Goal: Task Accomplishment & Management: Manage account settings

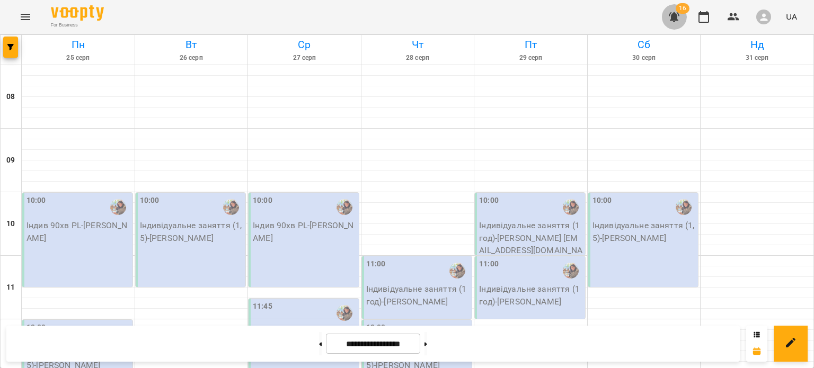
click at [672, 21] on icon "button" at bounding box center [674, 17] width 13 height 13
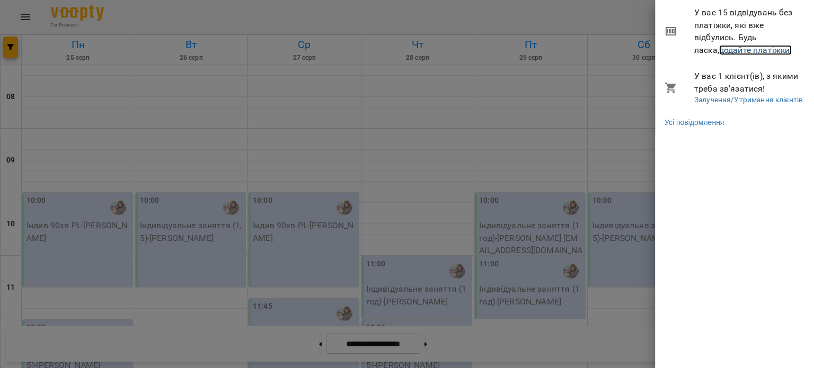
click at [719, 45] on link "додайте платіжки!" at bounding box center [755, 50] width 73 height 10
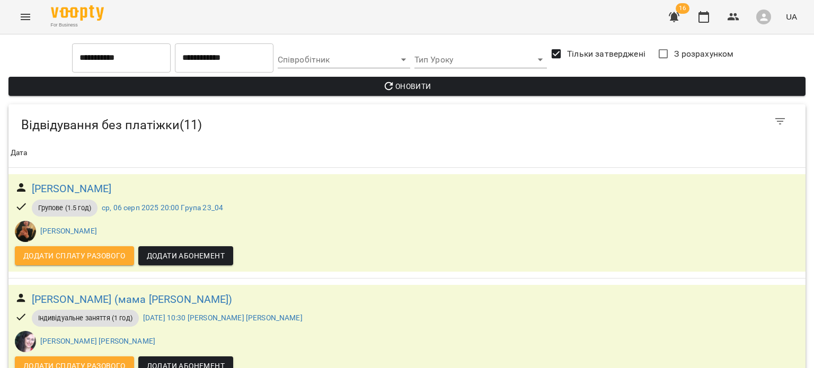
scroll to position [1021, 0]
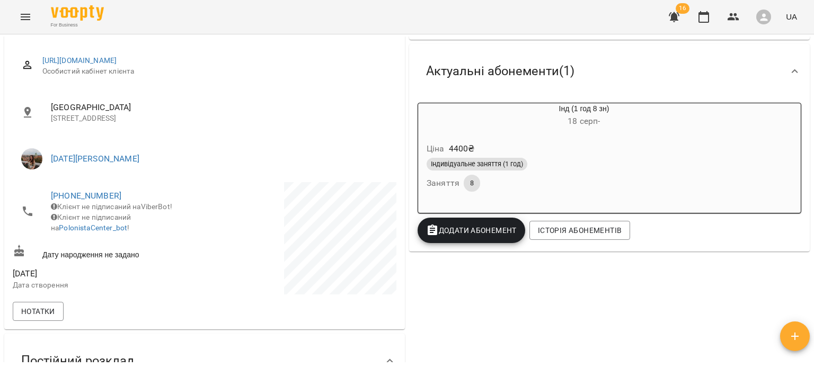
scroll to position [133, 0]
click at [529, 175] on div "Індивідуальне заняття (1 год) Заняття 8" at bounding box center [558, 174] width 268 height 38
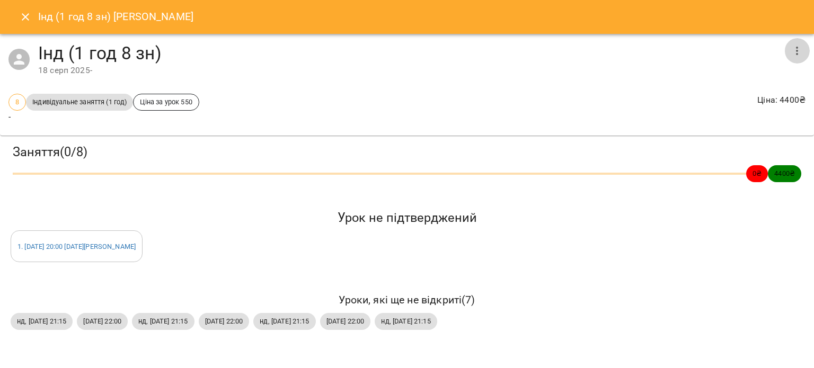
click at [797, 52] on icon "button" at bounding box center [796, 51] width 13 height 13
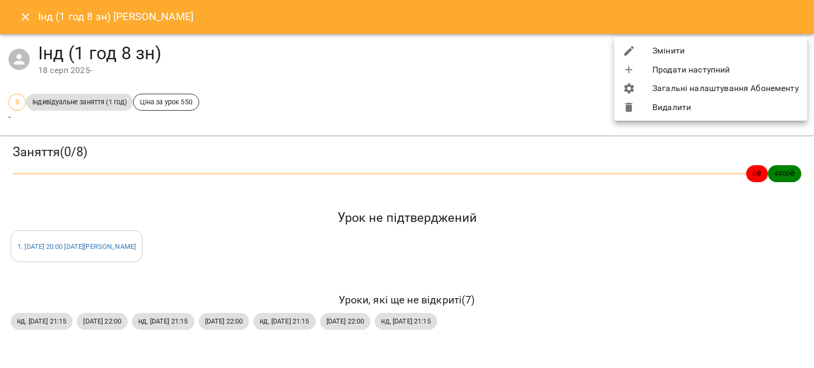
click at [760, 49] on li "Змінити" at bounding box center [710, 50] width 193 height 19
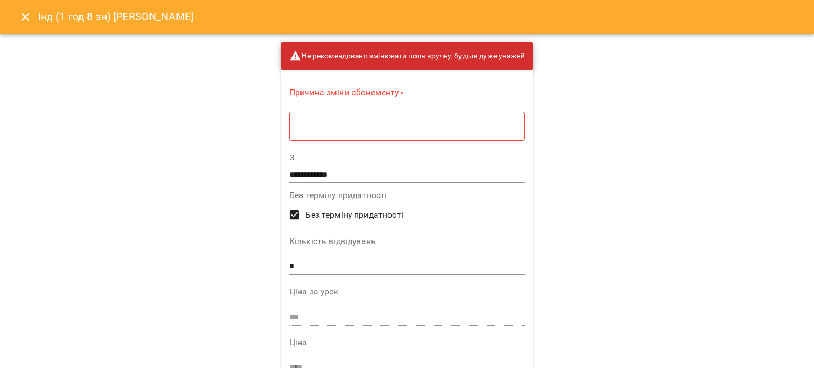
click at [504, 112] on div "* ​" at bounding box center [406, 126] width 235 height 30
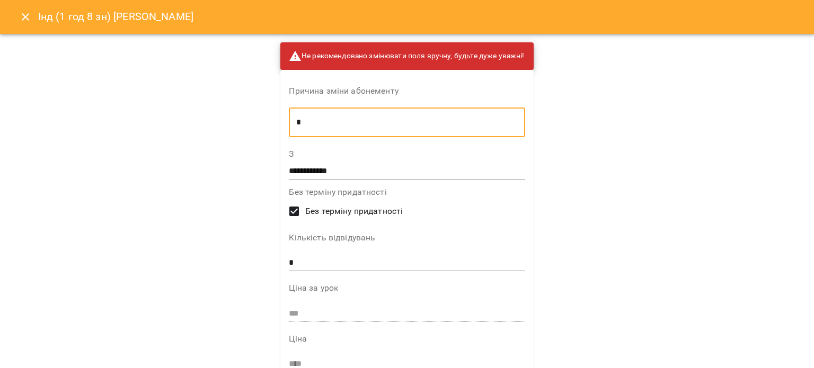
type textarea "*"
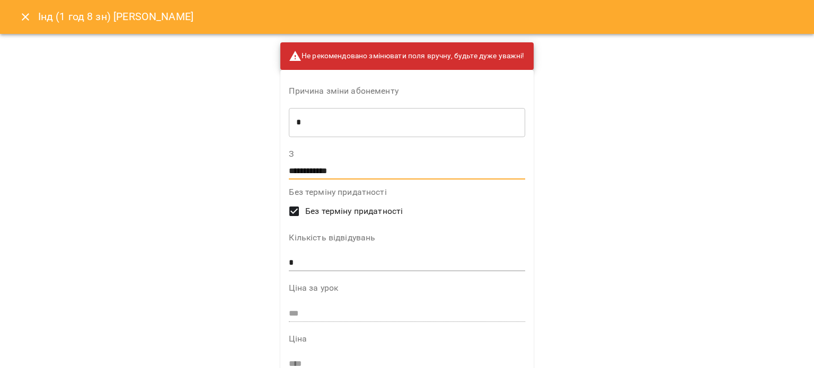
click at [432, 175] on input "**********" at bounding box center [407, 171] width 236 height 17
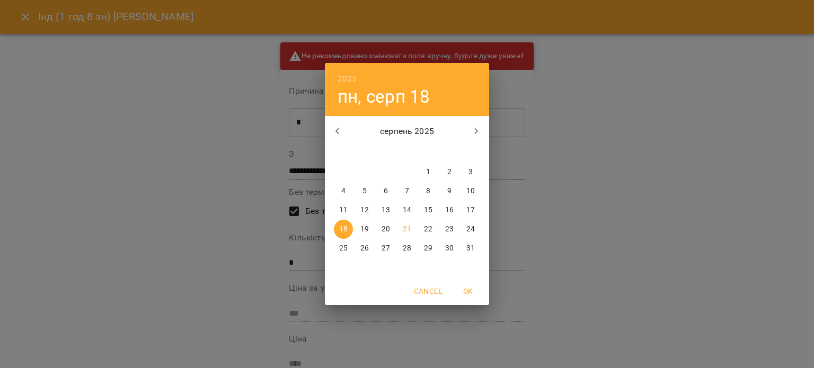
click at [464, 208] on span "17" at bounding box center [470, 210] width 19 height 11
type input "**********"
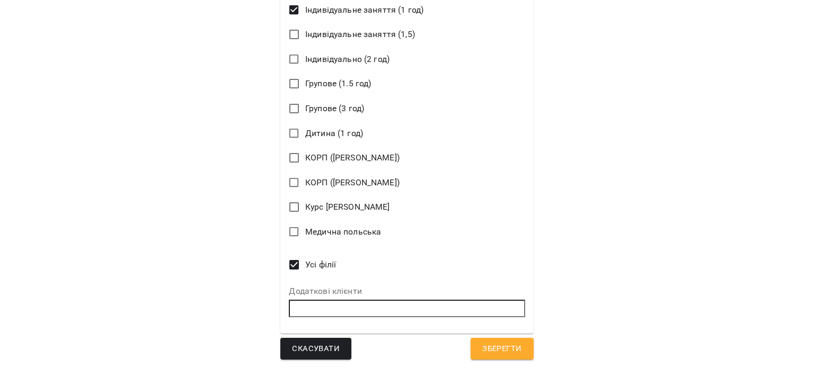
scroll to position [571, 0]
click at [494, 341] on button "Зберегти" at bounding box center [501, 350] width 63 height 22
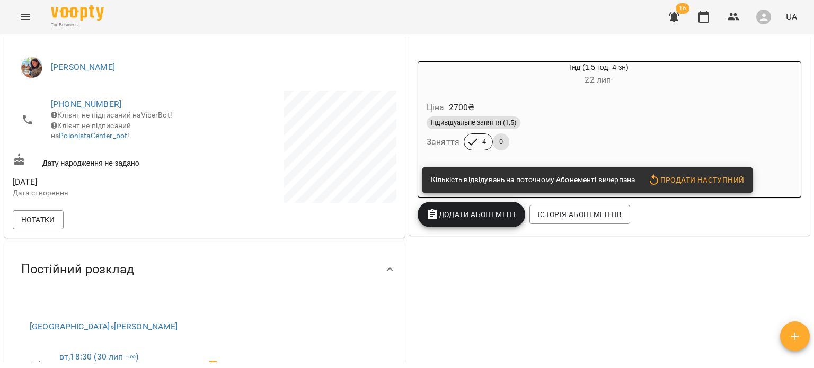
scroll to position [158, 0]
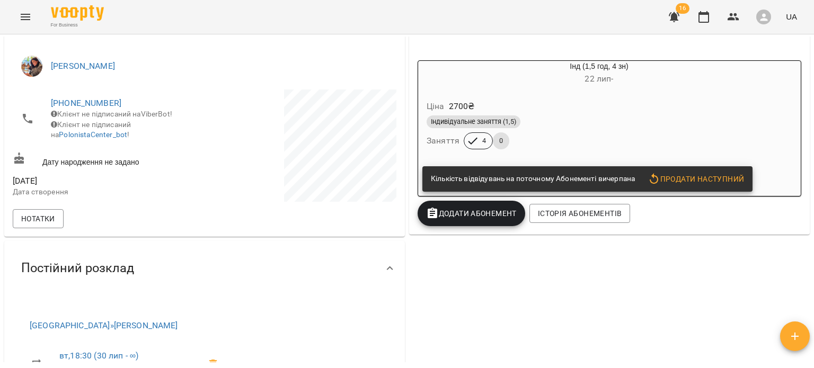
click at [682, 183] on span "Продати наступний" at bounding box center [695, 179] width 96 height 13
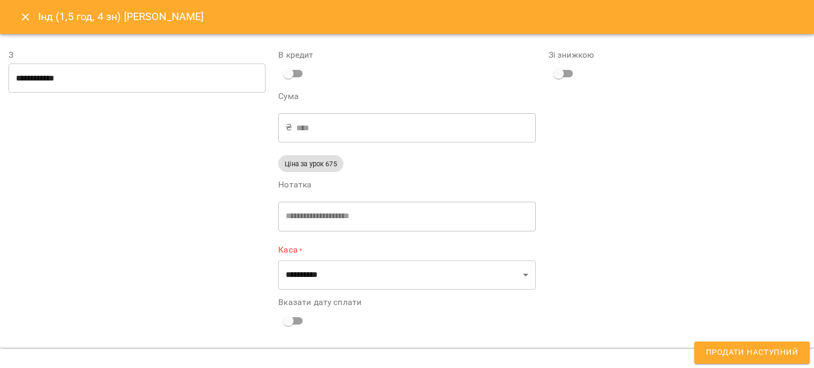
type input "**********"
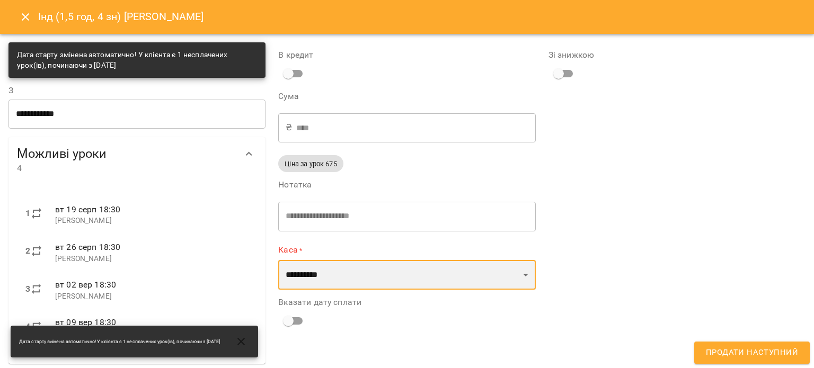
click at [377, 289] on select "**********" at bounding box center [406, 275] width 257 height 30
select select "**********"
click at [278, 260] on select "**********" at bounding box center [406, 275] width 257 height 30
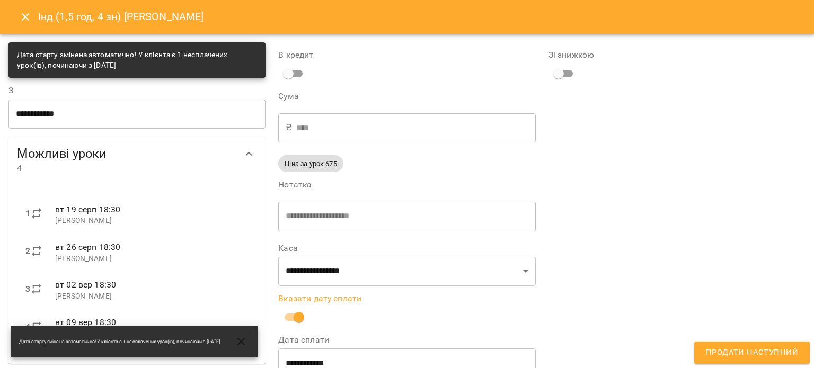
click at [321, 360] on input "**********" at bounding box center [406, 364] width 257 height 30
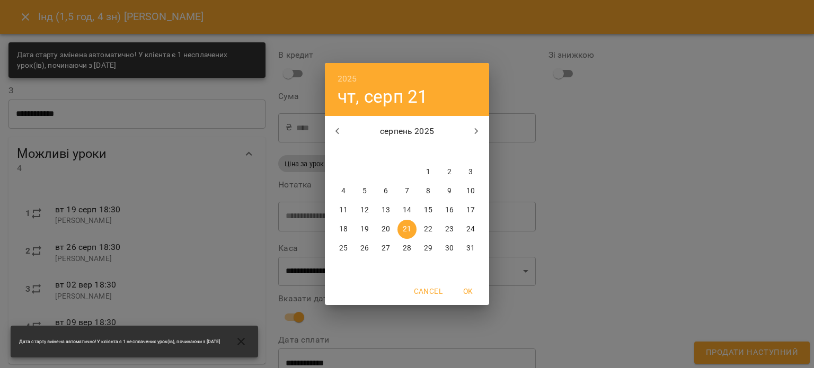
click at [377, 224] on span "20" at bounding box center [385, 229] width 19 height 11
type input "**********"
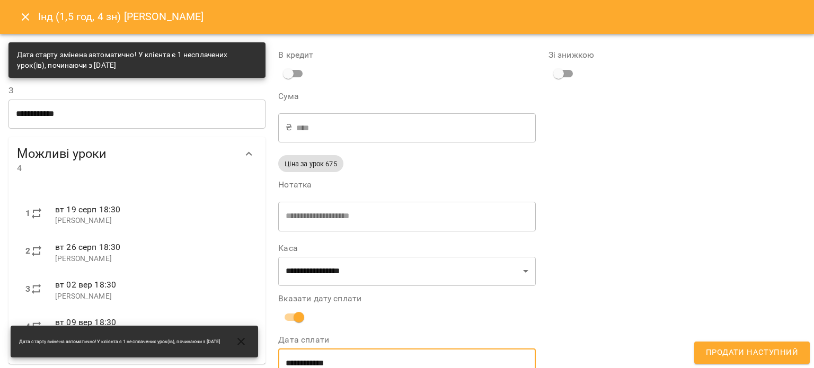
scroll to position [10, 0]
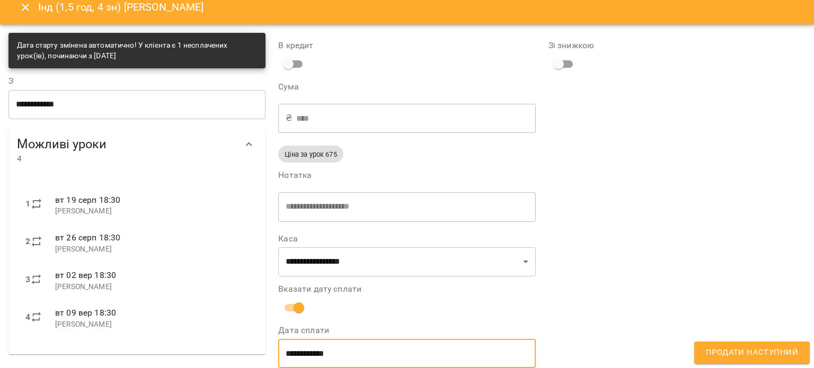
click at [750, 346] on span "Продати наступний" at bounding box center [752, 353] width 92 height 14
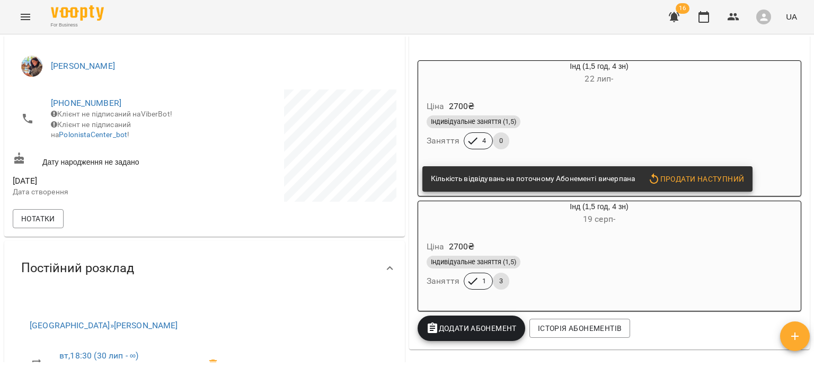
click at [575, 138] on div "Індивідуальне заняття (1,5) Заняття 4 0" at bounding box center [573, 132] width 298 height 38
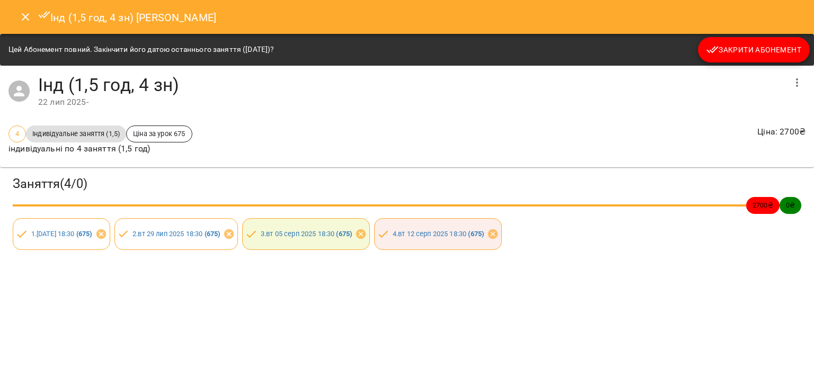
click at [710, 60] on button "Закрити Абонемент" at bounding box center [754, 49] width 112 height 25
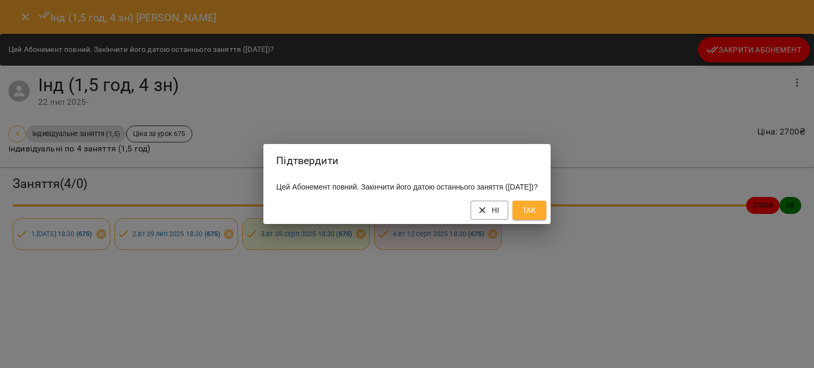
click at [538, 211] on span "Так" at bounding box center [529, 210] width 17 height 13
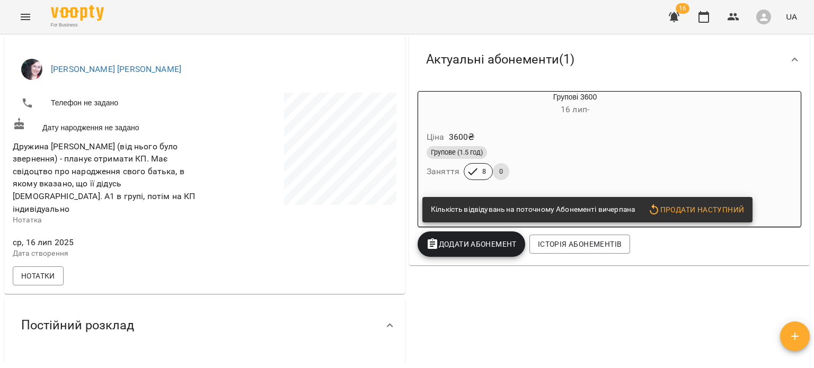
scroll to position [180, 0]
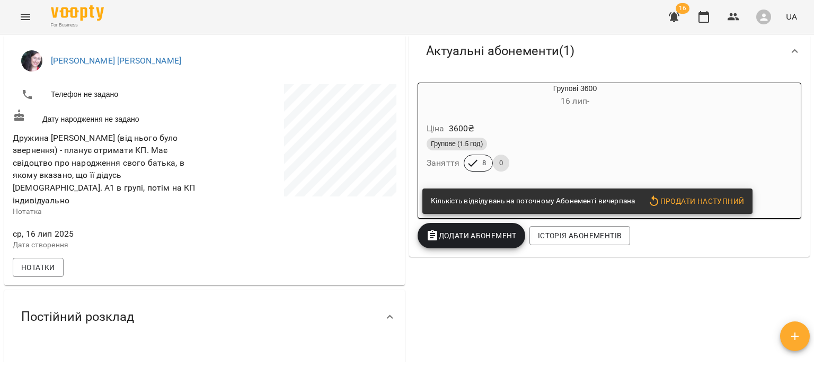
click at [697, 208] on span "Продати наступний" at bounding box center [695, 201] width 96 height 13
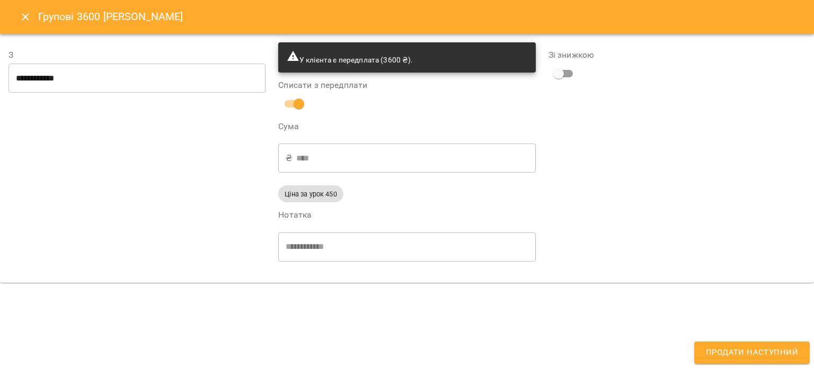
type input "**********"
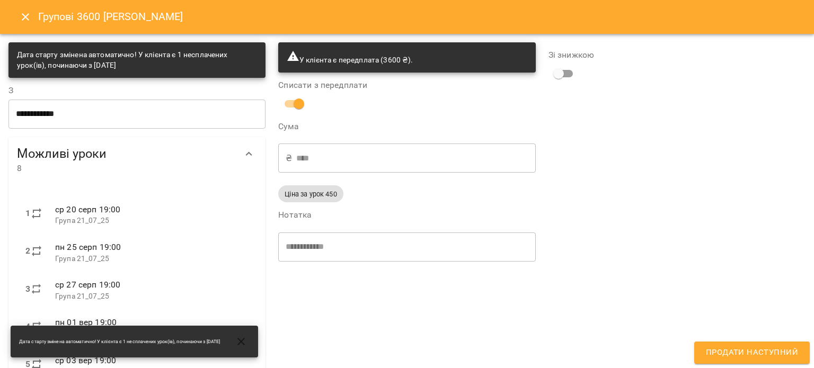
click at [722, 342] on button "Продати наступний" at bounding box center [751, 353] width 115 height 22
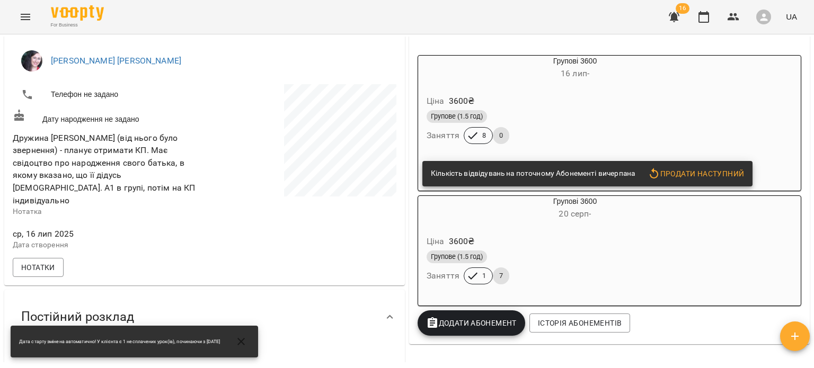
click at [495, 106] on div "Ціна 3600 ₴" at bounding box center [549, 101] width 250 height 19
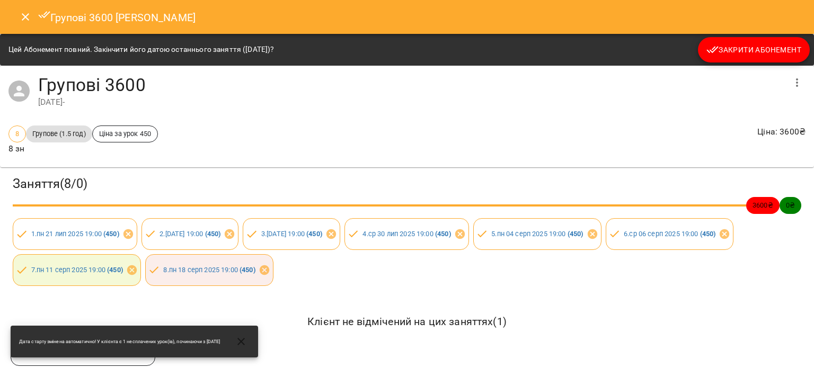
click at [712, 61] on button "Закрити Абонемент" at bounding box center [754, 49] width 112 height 25
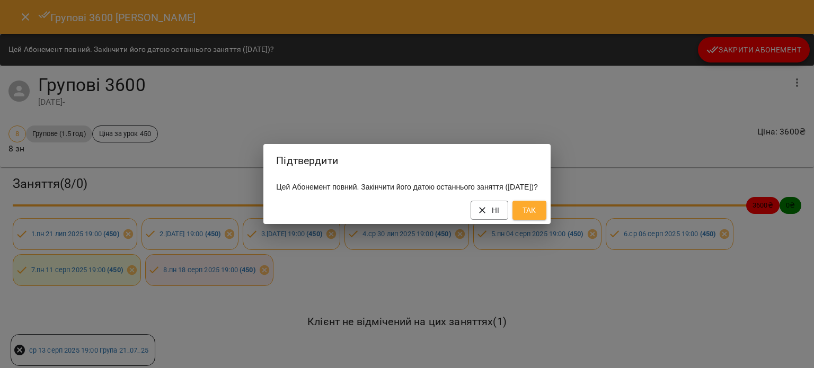
click at [538, 217] on span "Так" at bounding box center [529, 210] width 17 height 13
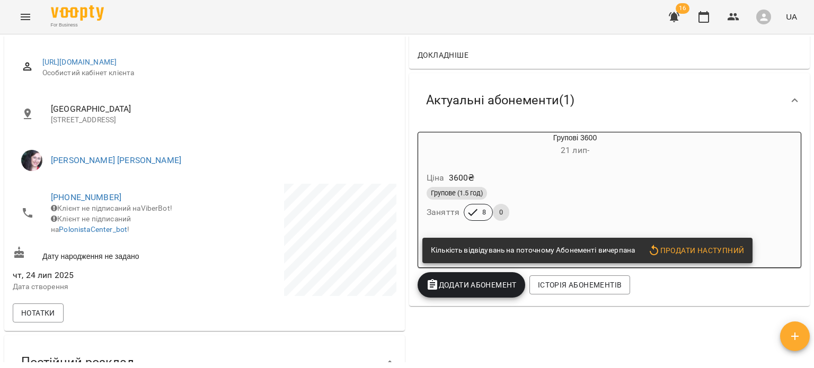
scroll to position [131, 0]
click at [668, 255] on span "Продати наступний" at bounding box center [695, 250] width 96 height 13
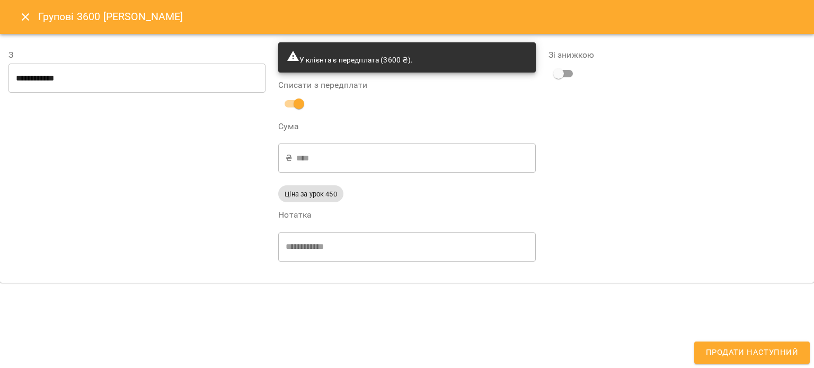
type input "**********"
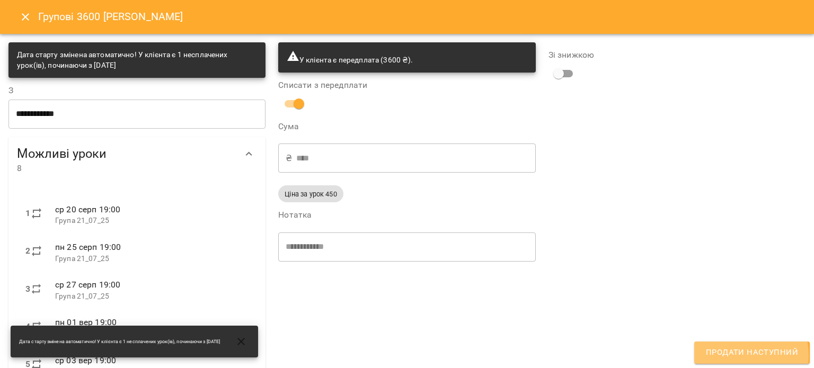
click at [730, 355] on span "Продати наступний" at bounding box center [752, 353] width 92 height 14
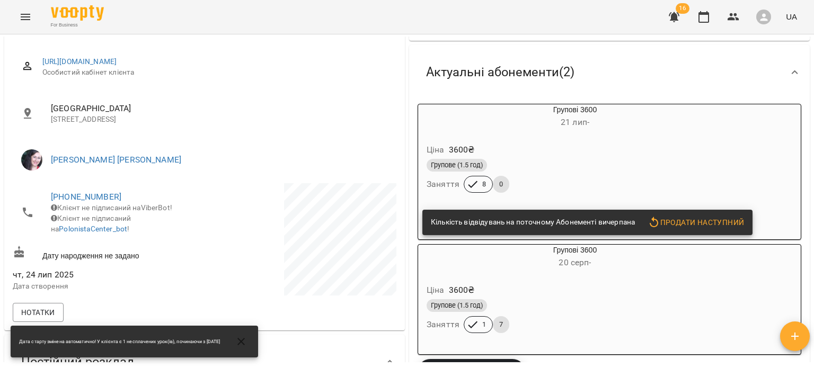
click at [532, 186] on div "Групове (1.5 год) Заняття 8 0" at bounding box center [549, 176] width 250 height 38
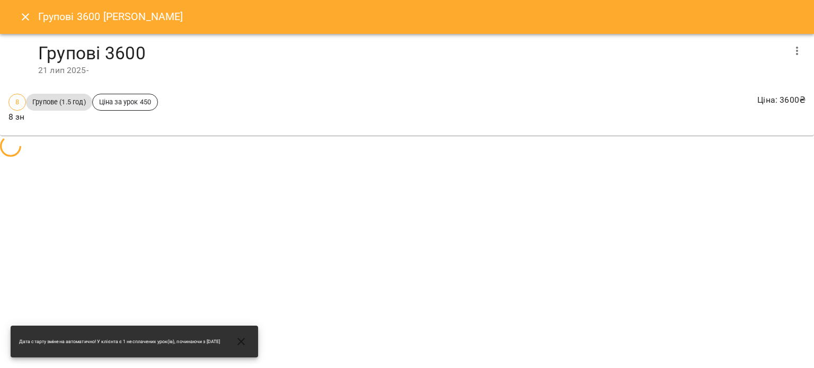
click at [644, 173] on div "Групові 3600 Карім Бусіфі Групові 3600 21 лип 2025 - 8 Групове (1.5 год) Ціна з…" at bounding box center [407, 184] width 814 height 368
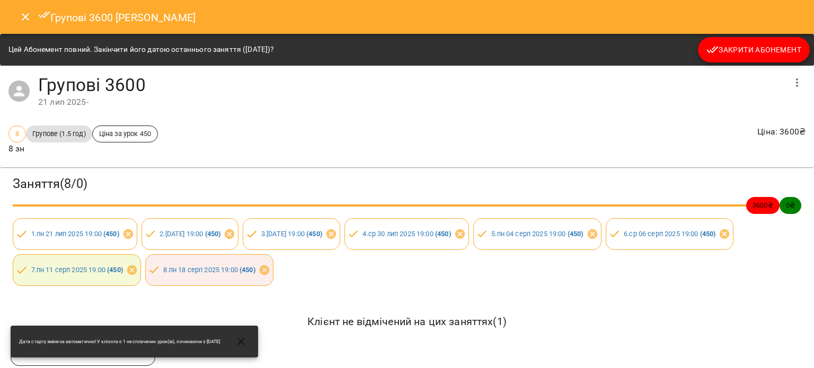
click at [750, 47] on span "Закрити Абонемент" at bounding box center [753, 49] width 95 height 13
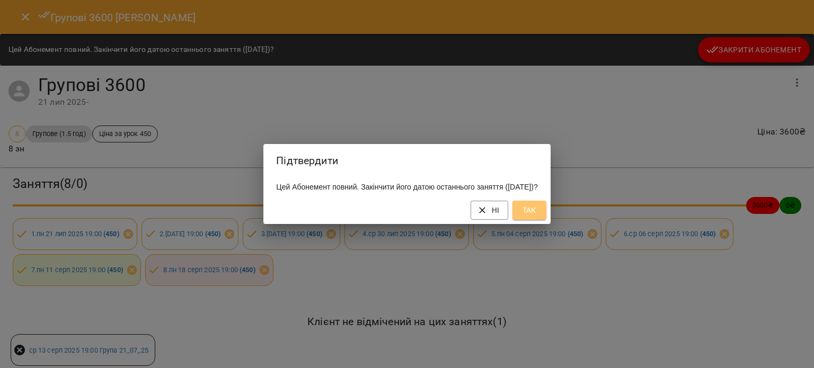
click at [534, 220] on button "Так" at bounding box center [529, 210] width 34 height 19
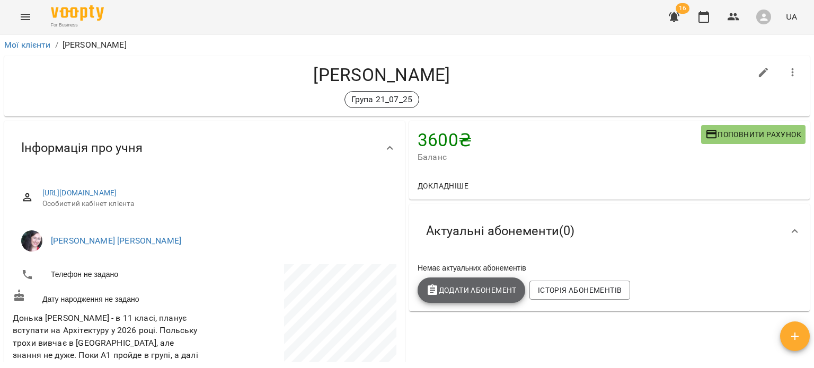
click at [483, 290] on span "Додати Абонемент" at bounding box center [471, 290] width 91 height 13
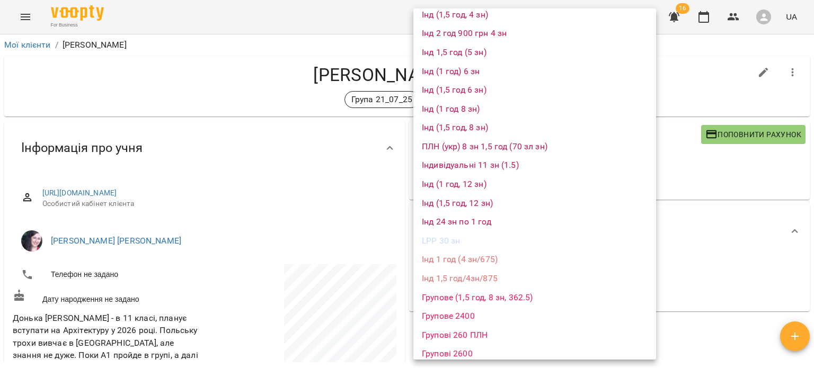
scroll to position [922, 0]
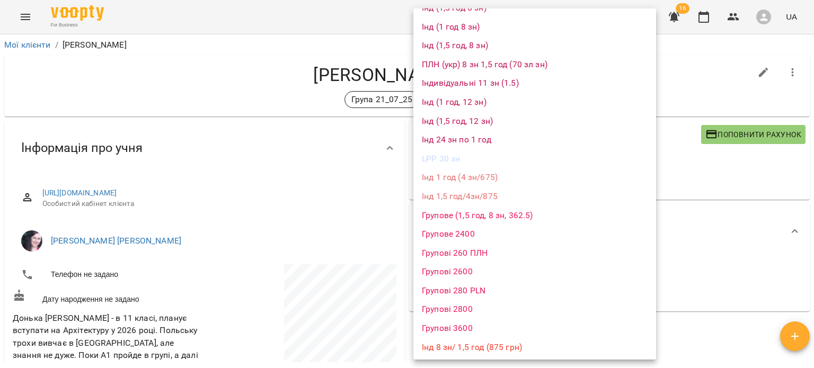
click at [455, 322] on li "Групові 3600" at bounding box center [534, 328] width 243 height 19
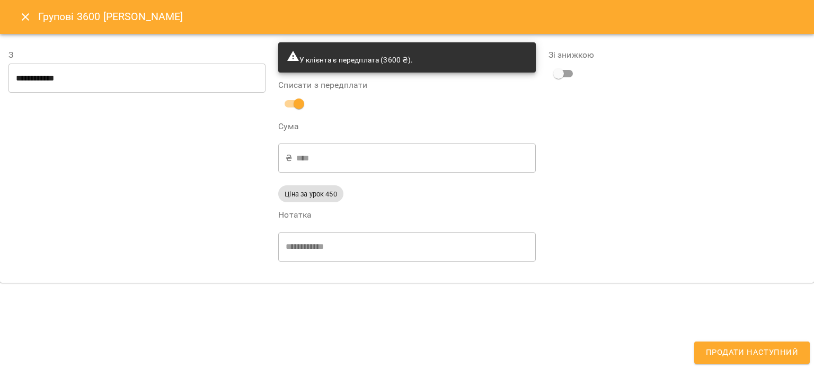
type input "**********"
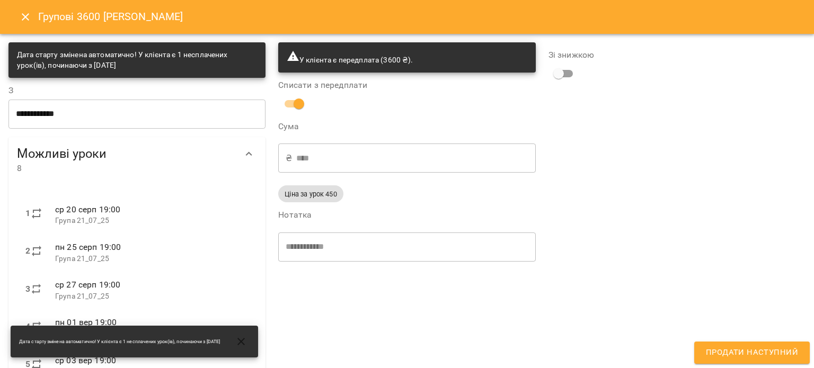
click at [735, 349] on span "Продати наступний" at bounding box center [752, 353] width 92 height 14
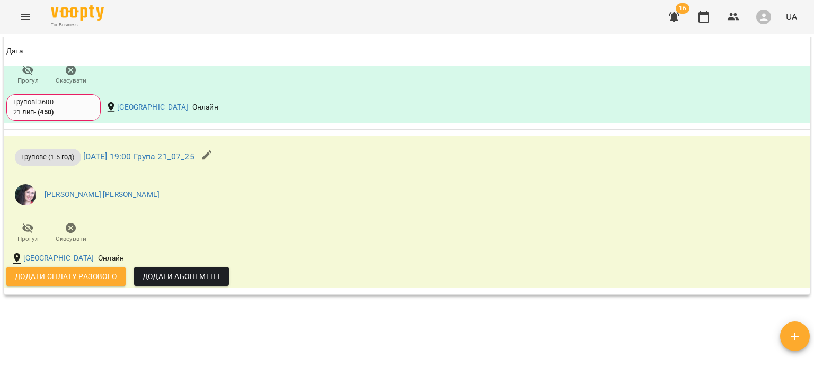
scroll to position [1015, 0]
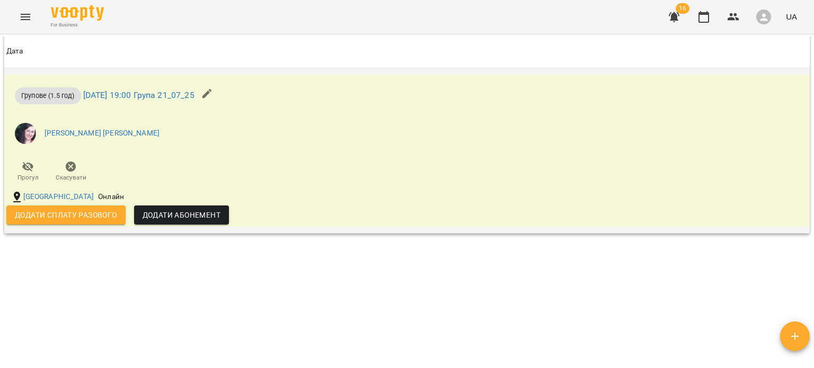
click at [214, 90] on icon "button" at bounding box center [207, 93] width 13 height 13
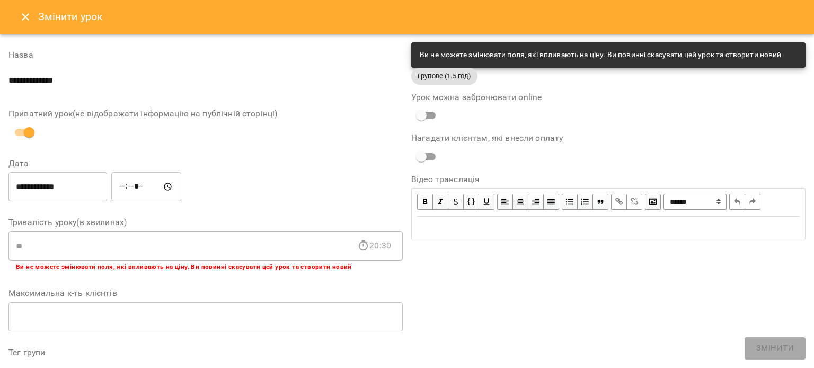
click at [30, 16] on icon "Close" at bounding box center [25, 17] width 13 height 13
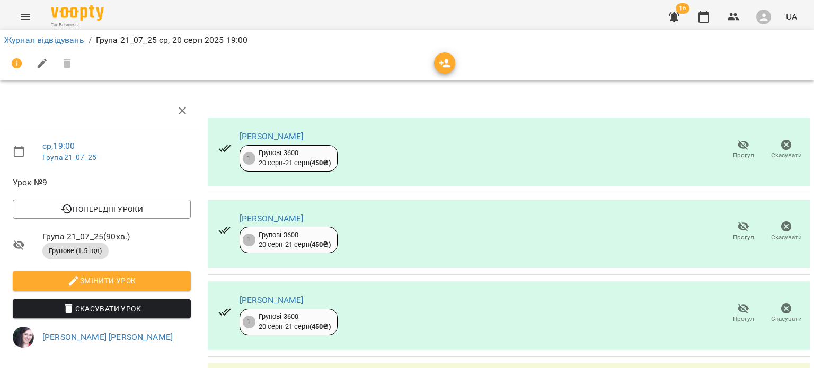
scroll to position [127, 0]
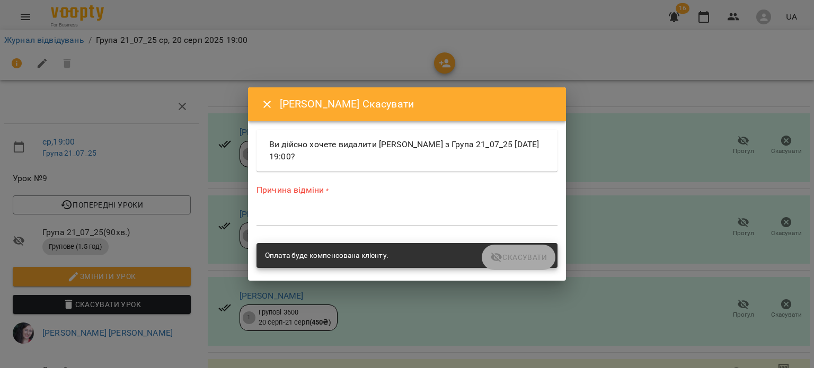
click at [464, 224] on div "*" at bounding box center [406, 217] width 301 height 17
type textarea "*"
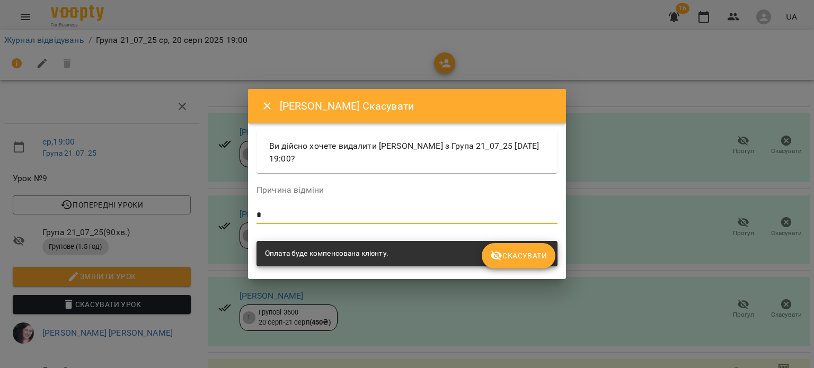
type textarea "*"
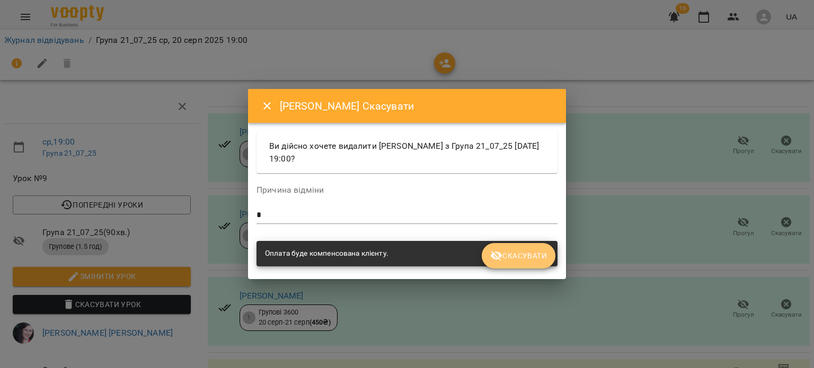
click at [523, 262] on button "Скасувати" at bounding box center [519, 255] width 74 height 25
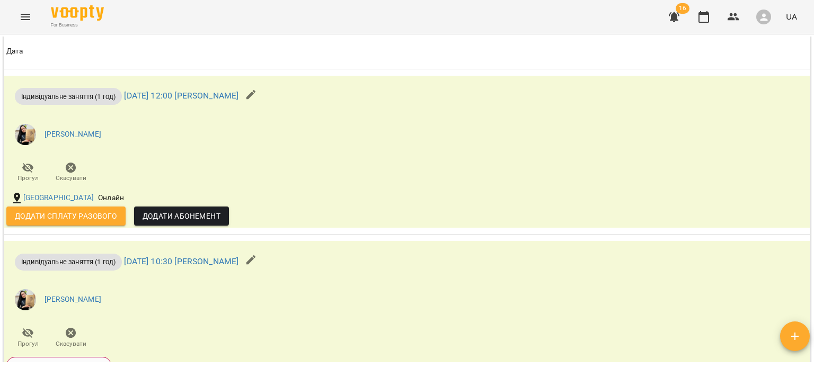
scroll to position [634, 0]
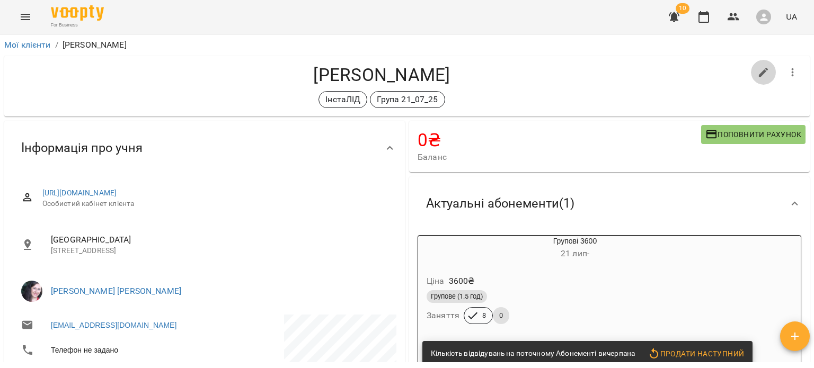
click at [763, 69] on button "button" at bounding box center [763, 72] width 25 height 25
select select "**"
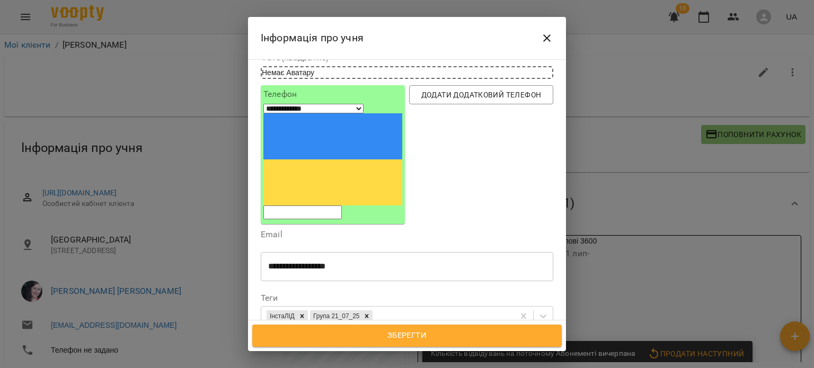
scroll to position [81, 0]
click at [369, 314] on icon at bounding box center [367, 316] width 4 height 4
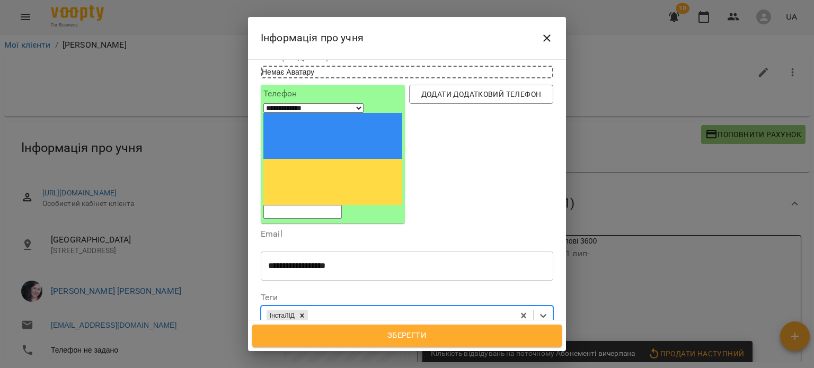
click at [381, 330] on span "Зберегти" at bounding box center [407, 336] width 286 height 14
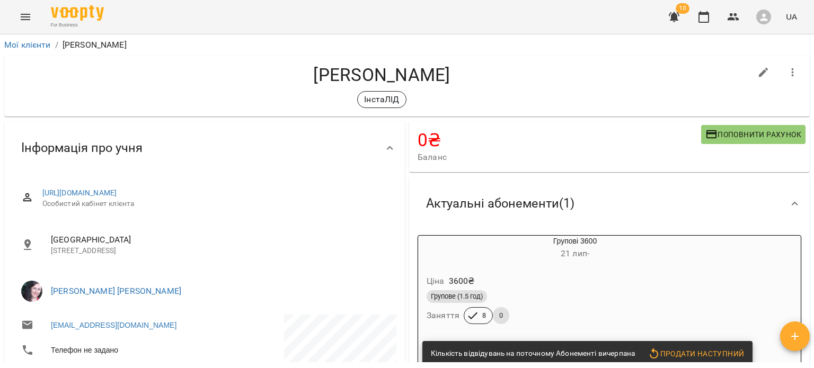
click at [699, 271] on div "Групові 3600 21 лип - Ціна 3600 ₴ Групове (1.5 год) Заняття 8 0 Кількість відві…" at bounding box center [609, 303] width 384 height 136
click at [566, 269] on div "Ціна 3600 ₴ Групове (1.5 год) Заняття 8 0" at bounding box center [549, 301] width 263 height 72
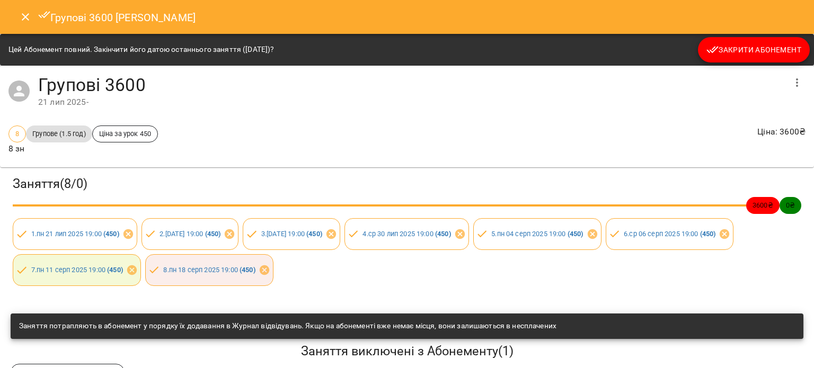
click at [728, 51] on span "Закрити Абонемент" at bounding box center [753, 49] width 95 height 13
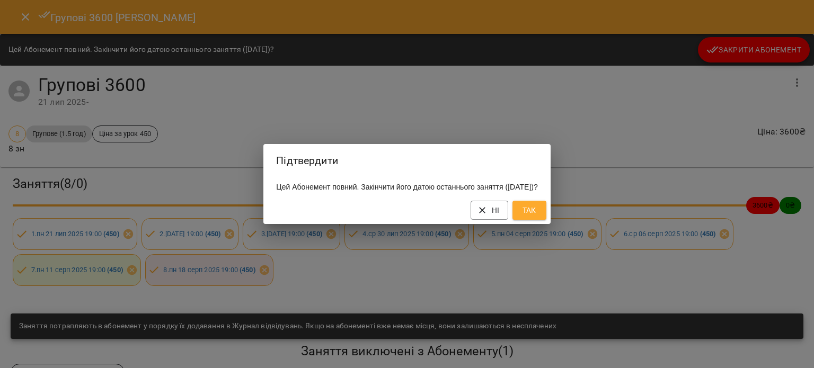
click at [538, 212] on span "Так" at bounding box center [529, 210] width 17 height 13
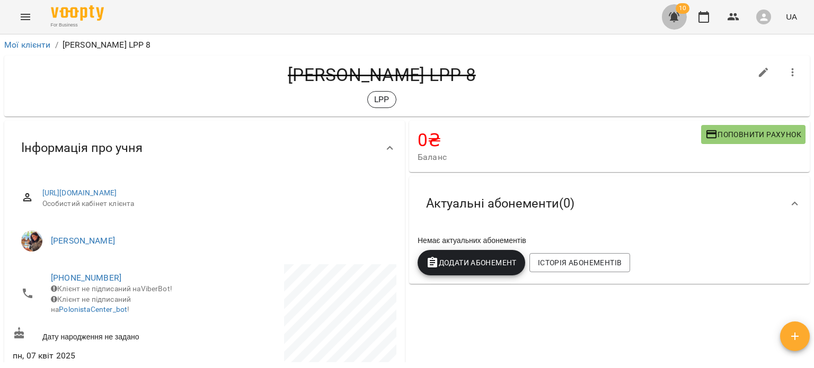
click at [676, 21] on icon "button" at bounding box center [674, 17] width 13 height 13
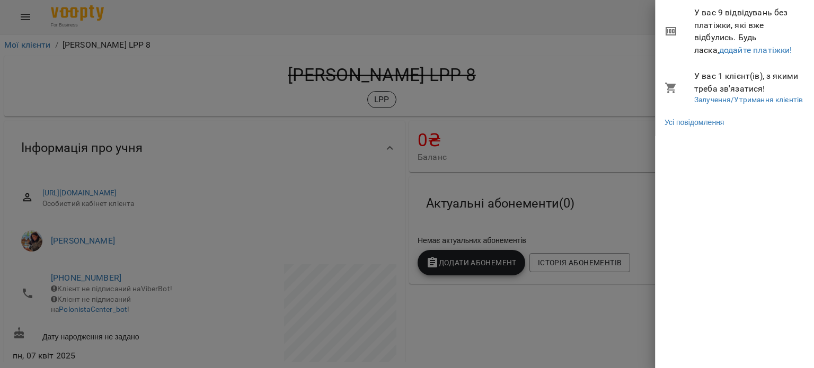
click at [716, 57] on li "У вас 9 відвідувань без платіжки, які вже відбулись. Будь ласка, додайте платіж…" at bounding box center [735, 31] width 158 height 63
click at [719, 50] on link "додайте платіжки!" at bounding box center [755, 50] width 73 height 10
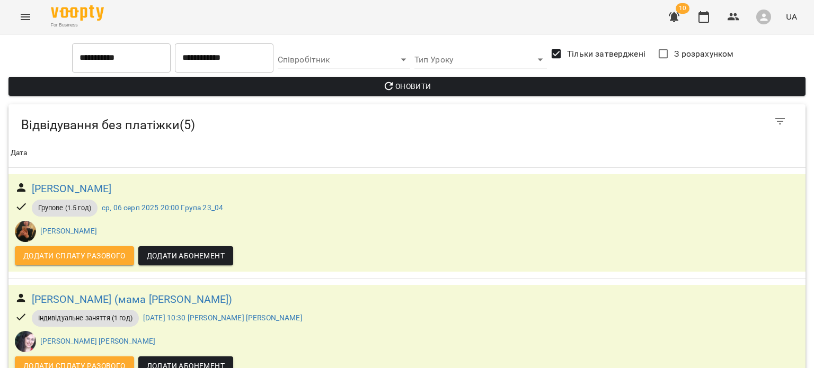
scroll to position [133, 0]
